Goal: Navigation & Orientation: Go to known website

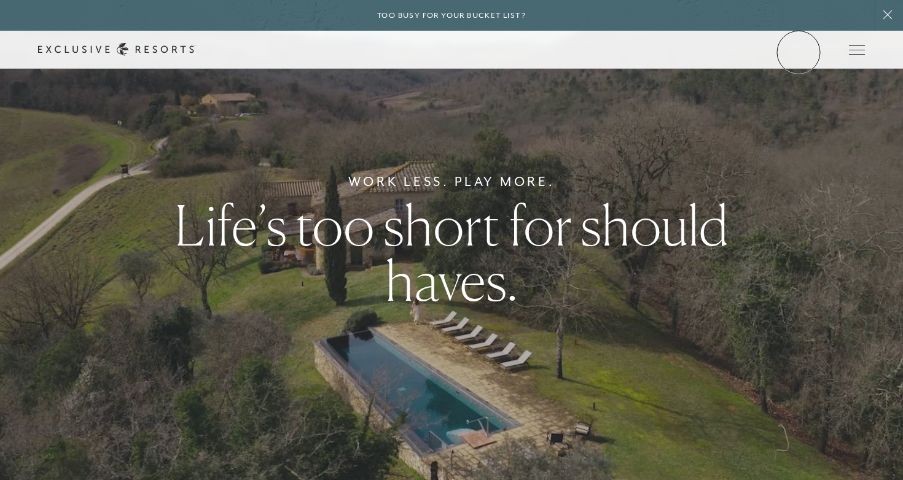
click at [0, 0] on link "Member Login" at bounding box center [0, 0] width 0 height 0
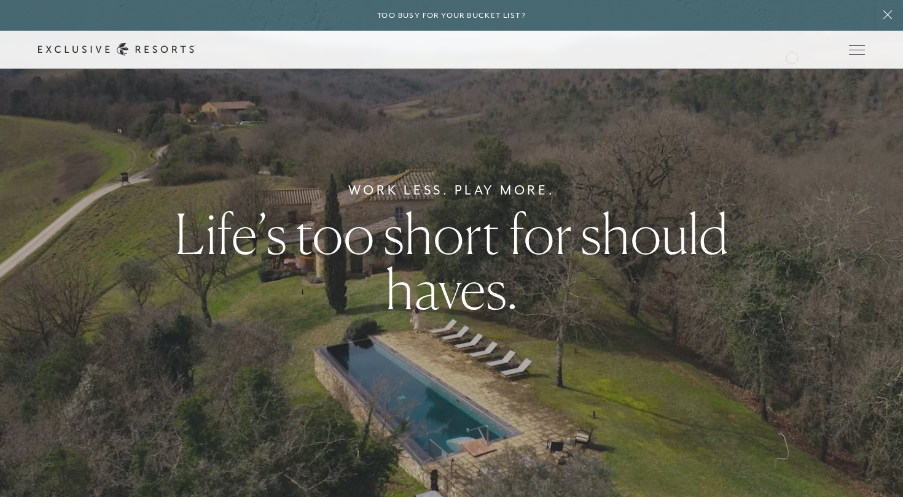
click at [791, 56] on div "Schedule a Meeting Get Started Visit home page Member Login Schedule a Meeting …" at bounding box center [451, 50] width 903 height 38
click at [0, 0] on link "Member Login" at bounding box center [0, 0] width 0 height 0
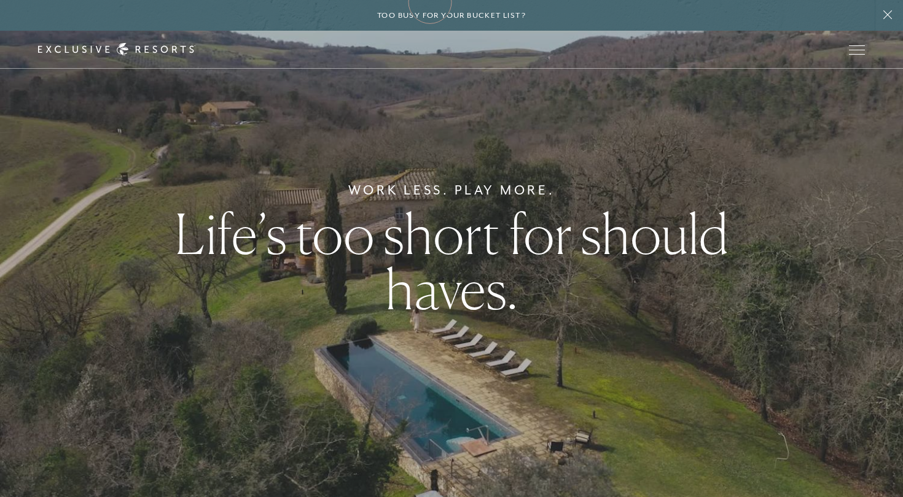
click at [878, 230] on div "Work Less. Play More. Life’s too short for should haves." at bounding box center [451, 248] width 903 height 497
